Goal: Check status: Check status

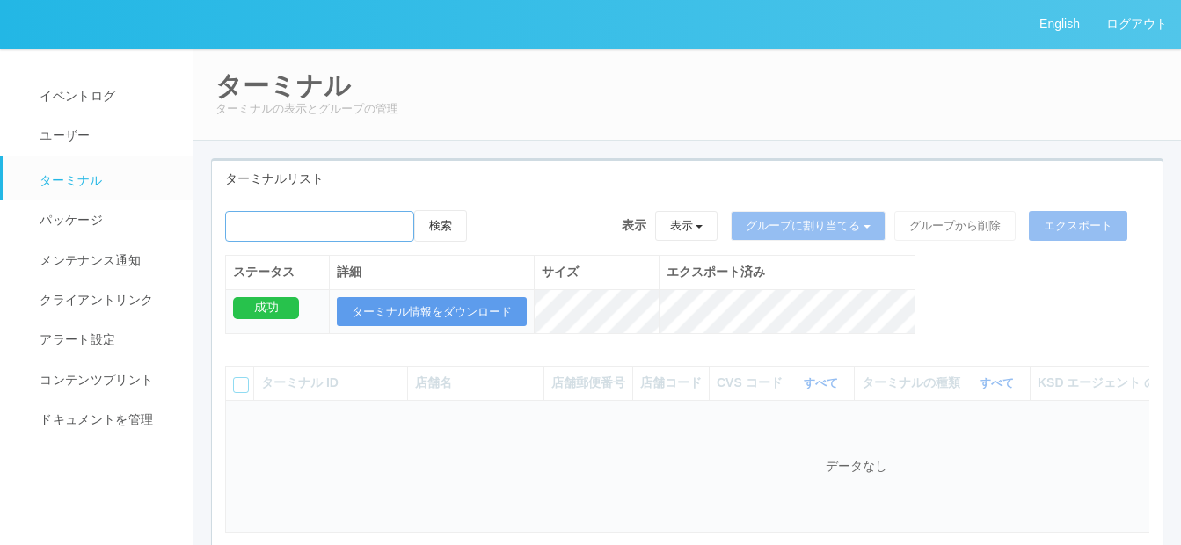
click at [382, 222] on input "emailSearch" at bounding box center [319, 226] width 189 height 31
click at [337, 222] on input "emailSearch" at bounding box center [319, 226] width 189 height 31
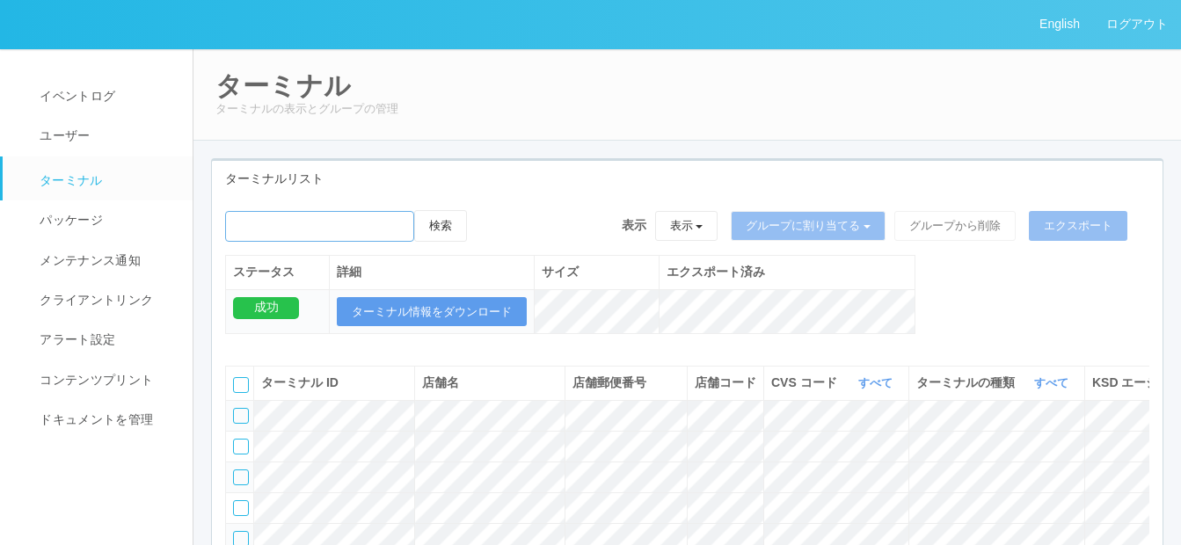
click at [263, 225] on input "emailSearch" at bounding box center [319, 226] width 189 height 31
paste input "240541"
type input "240541"
click at [445, 224] on button "検索" at bounding box center [440, 226] width 53 height 32
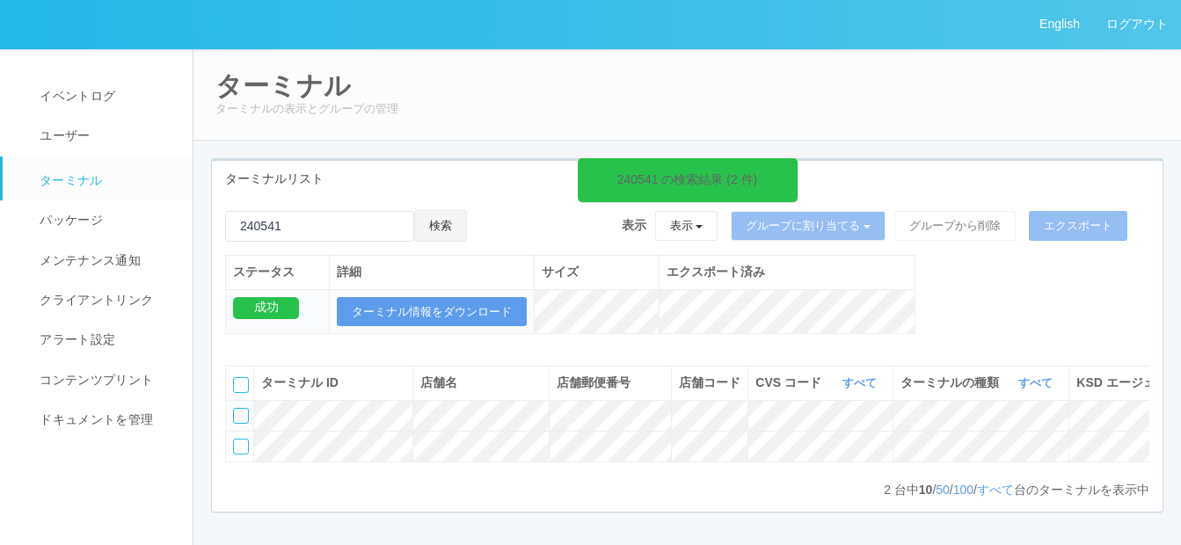
click at [447, 218] on button "検索" at bounding box center [440, 226] width 53 height 32
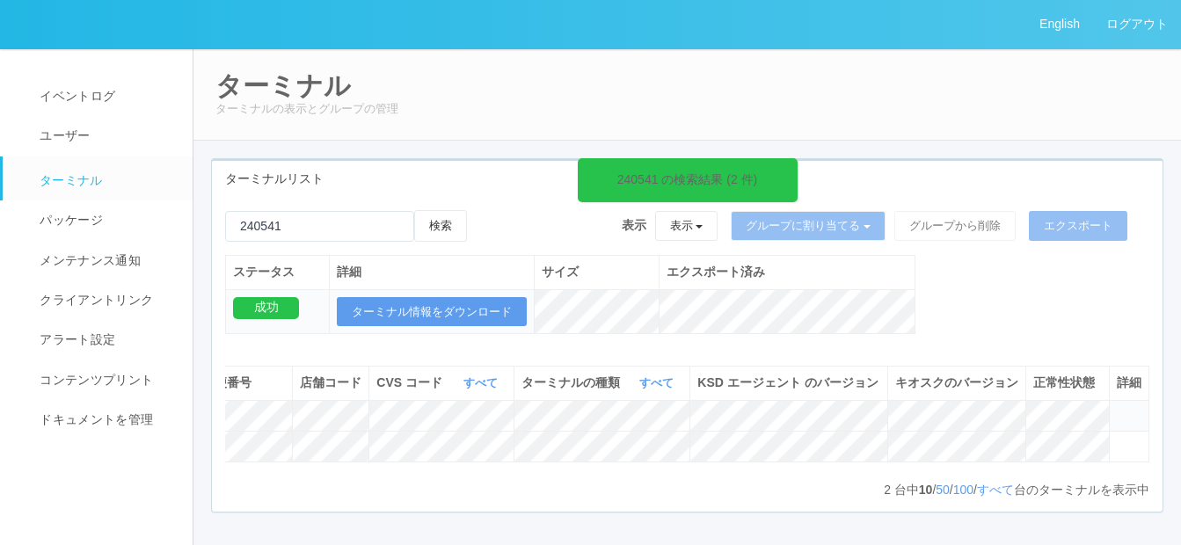
click at [1117, 408] on icon at bounding box center [1117, 408] width 0 height 0
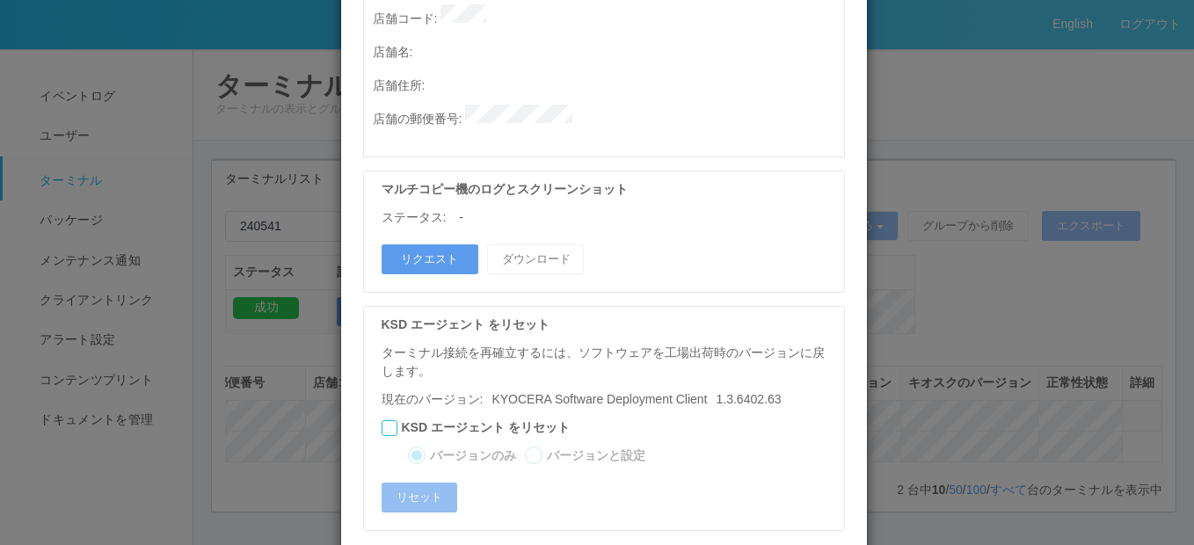
scroll to position [1029, 0]
